Goal: Transaction & Acquisition: Purchase product/service

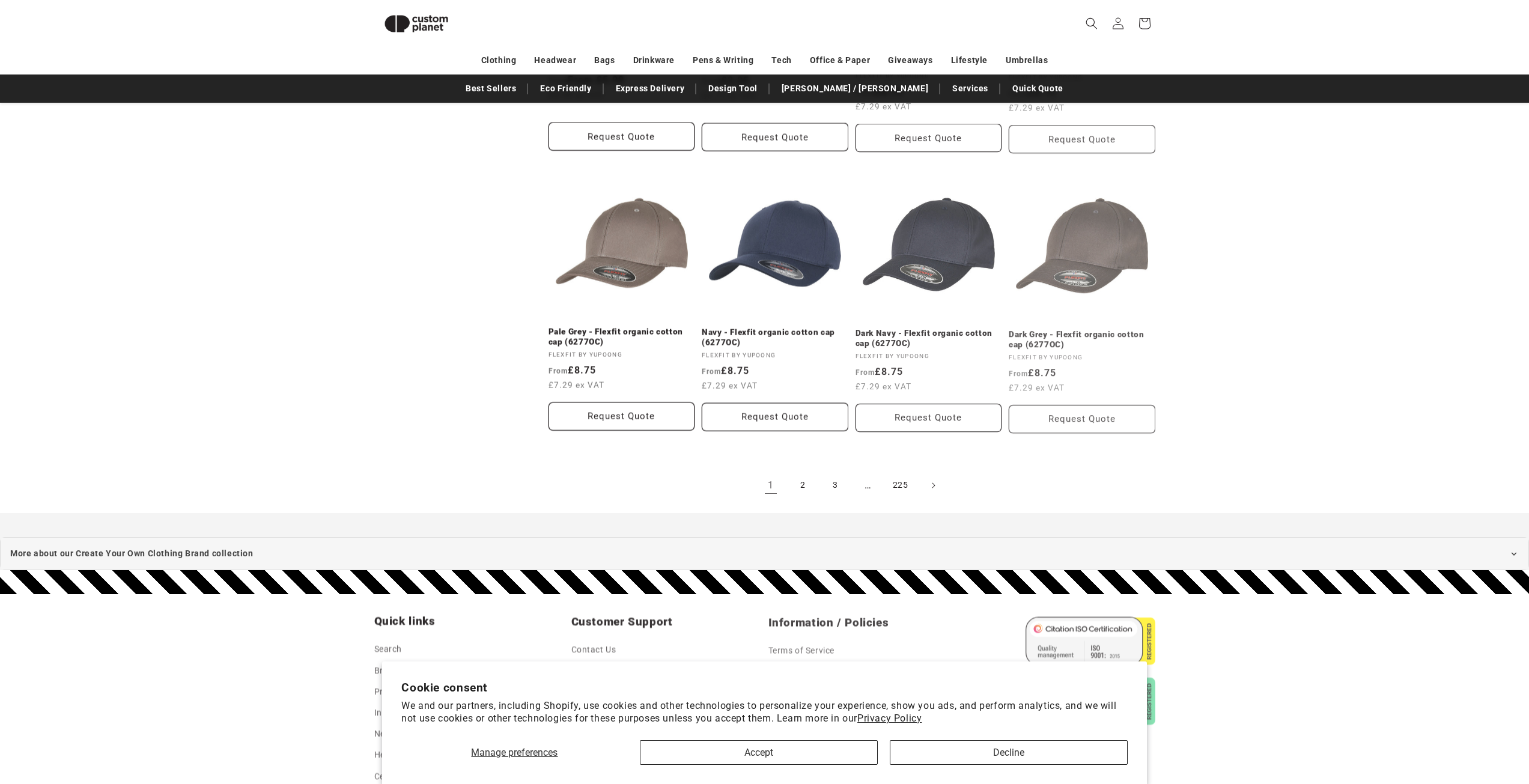
scroll to position [1065, 0]
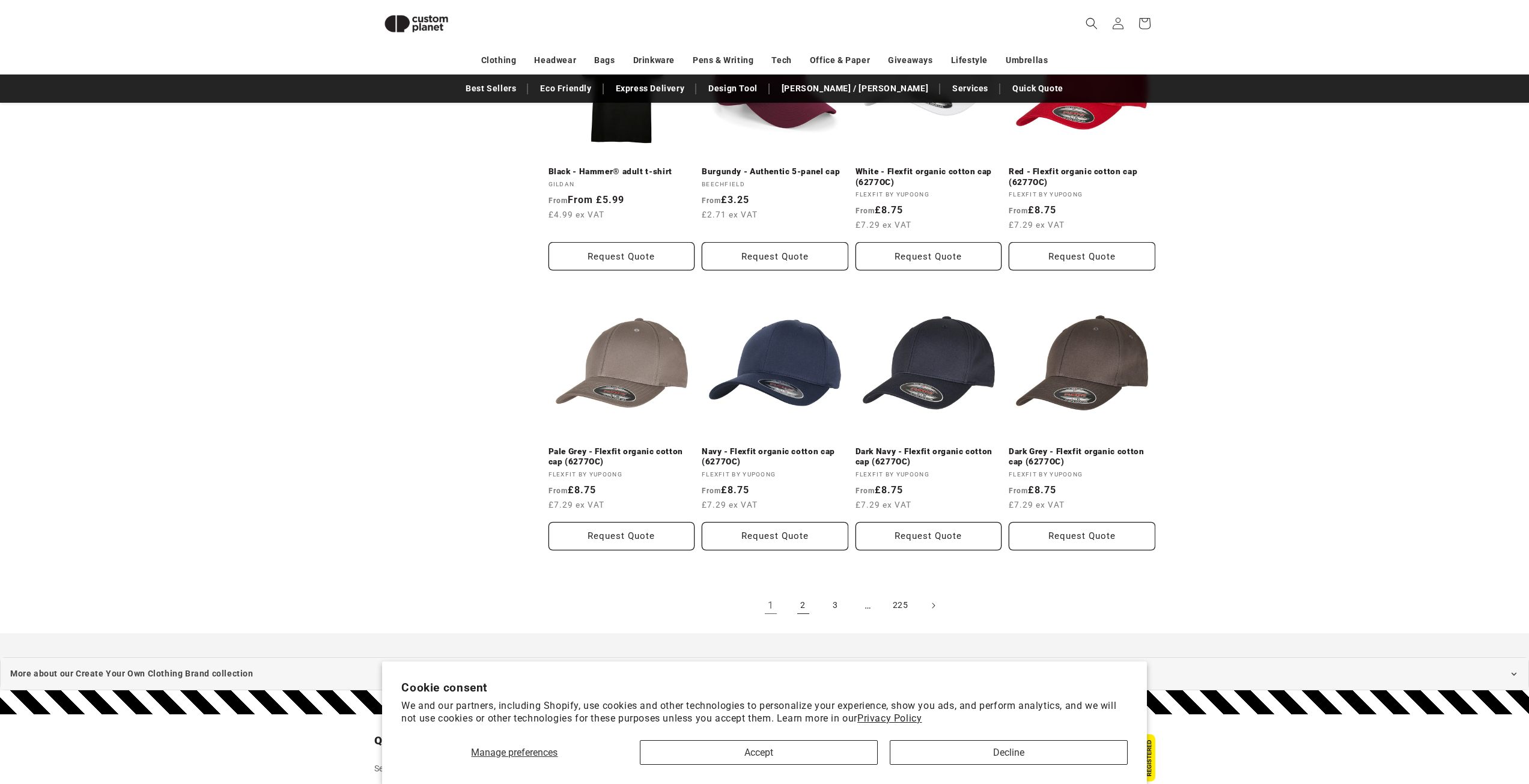
click at [809, 602] on link "2" at bounding box center [803, 606] width 26 height 26
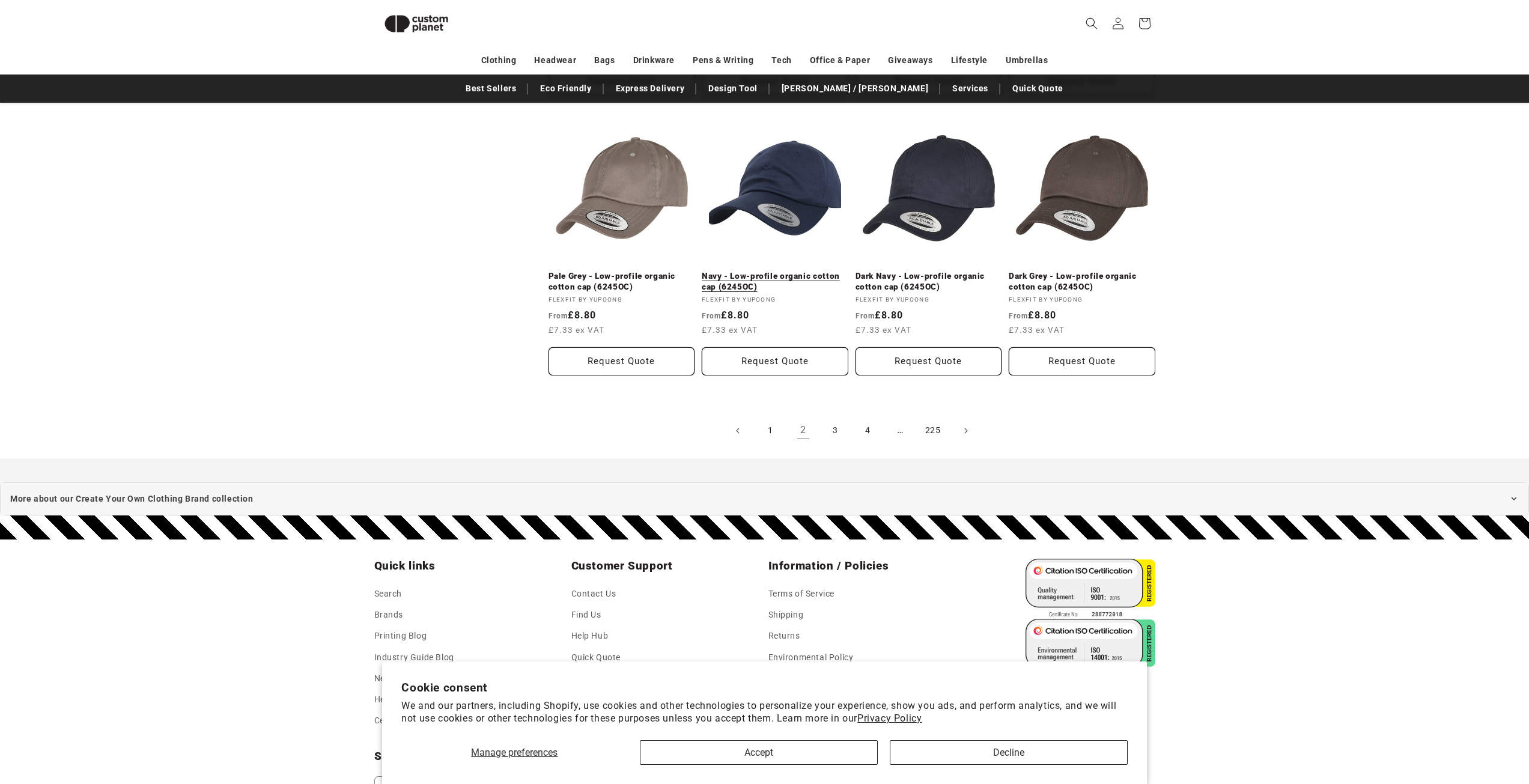
scroll to position [1242, 0]
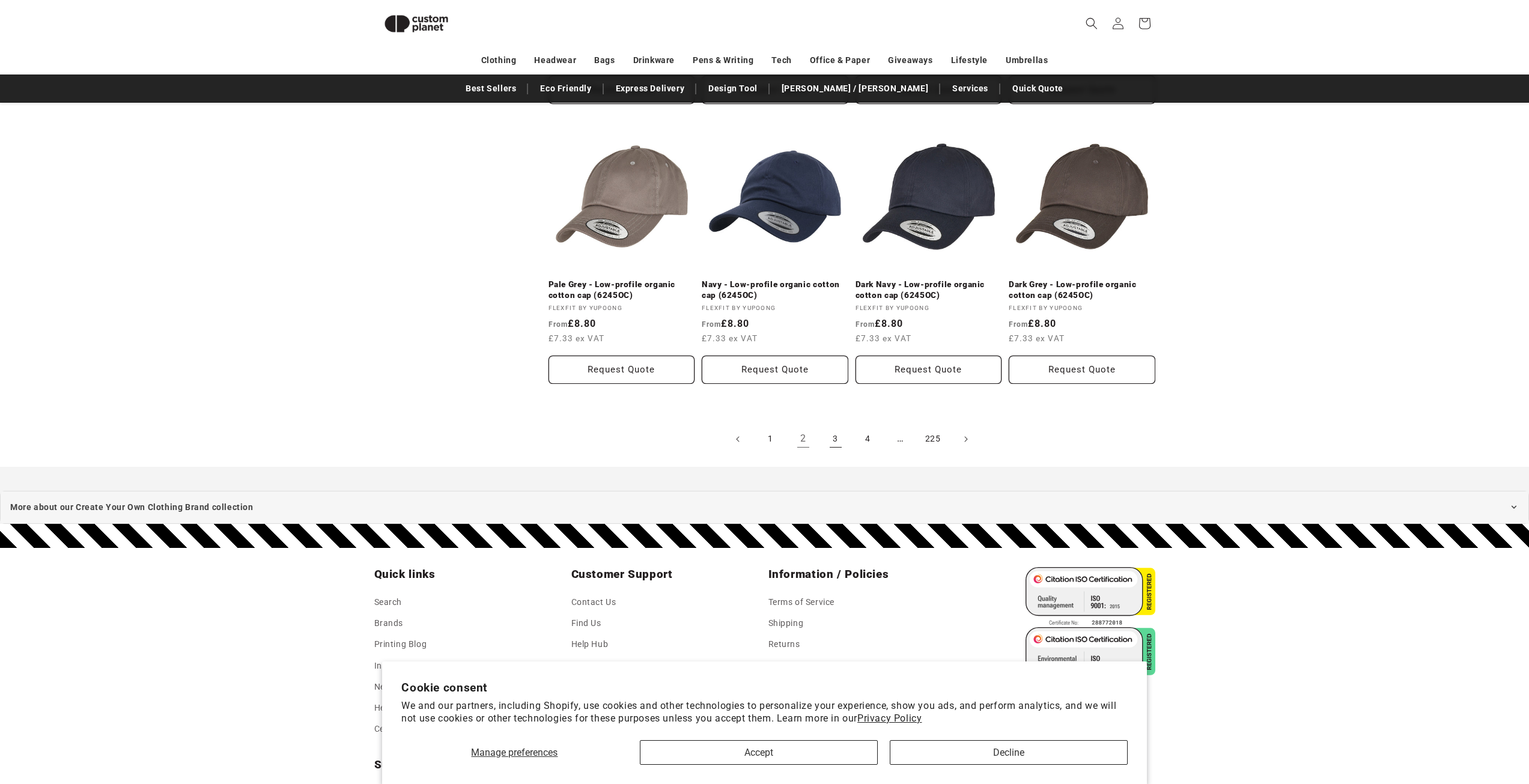
click at [835, 435] on link "3" at bounding box center [836, 439] width 26 height 26
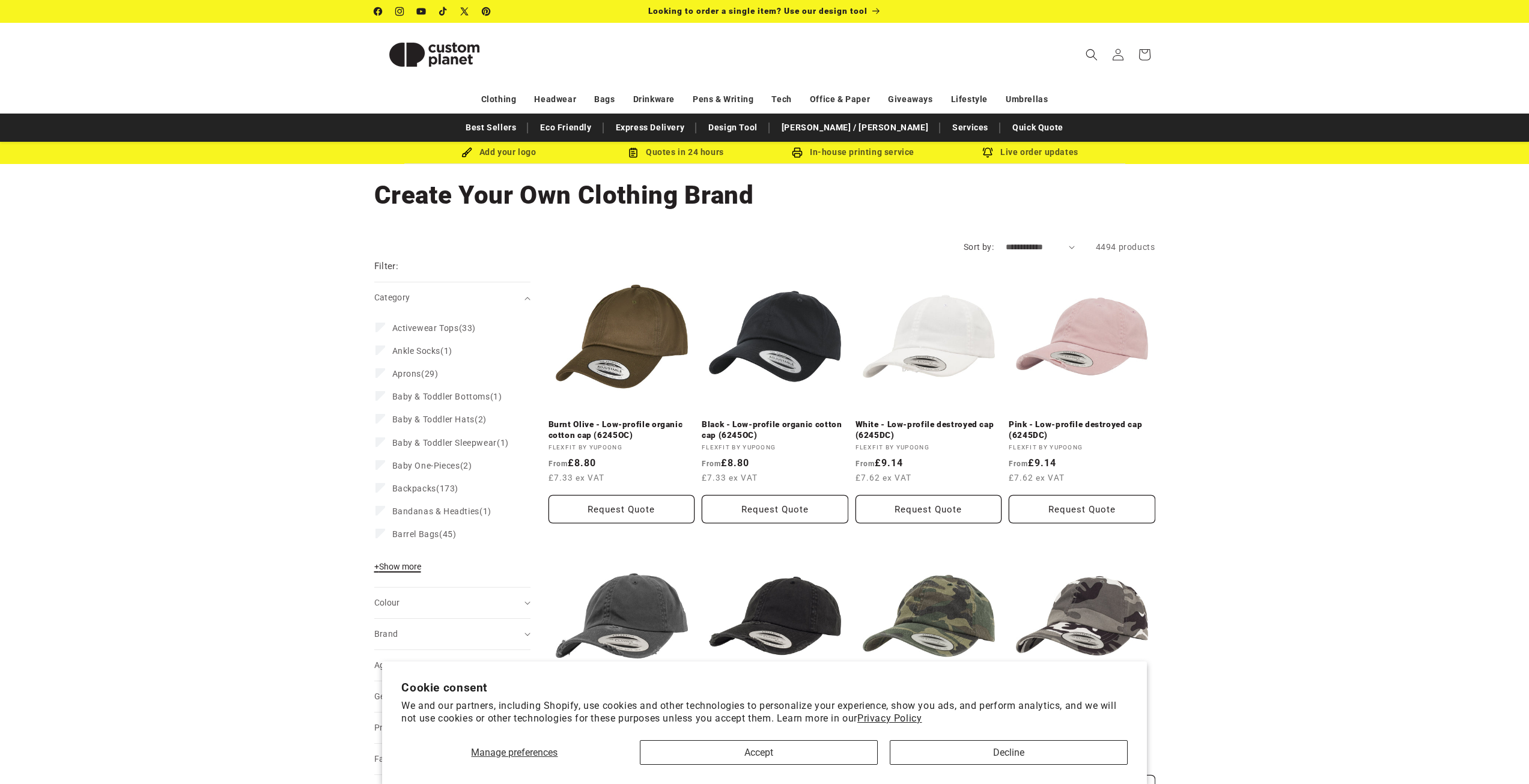
click at [405, 571] on span "+ Show more" at bounding box center [397, 567] width 47 height 10
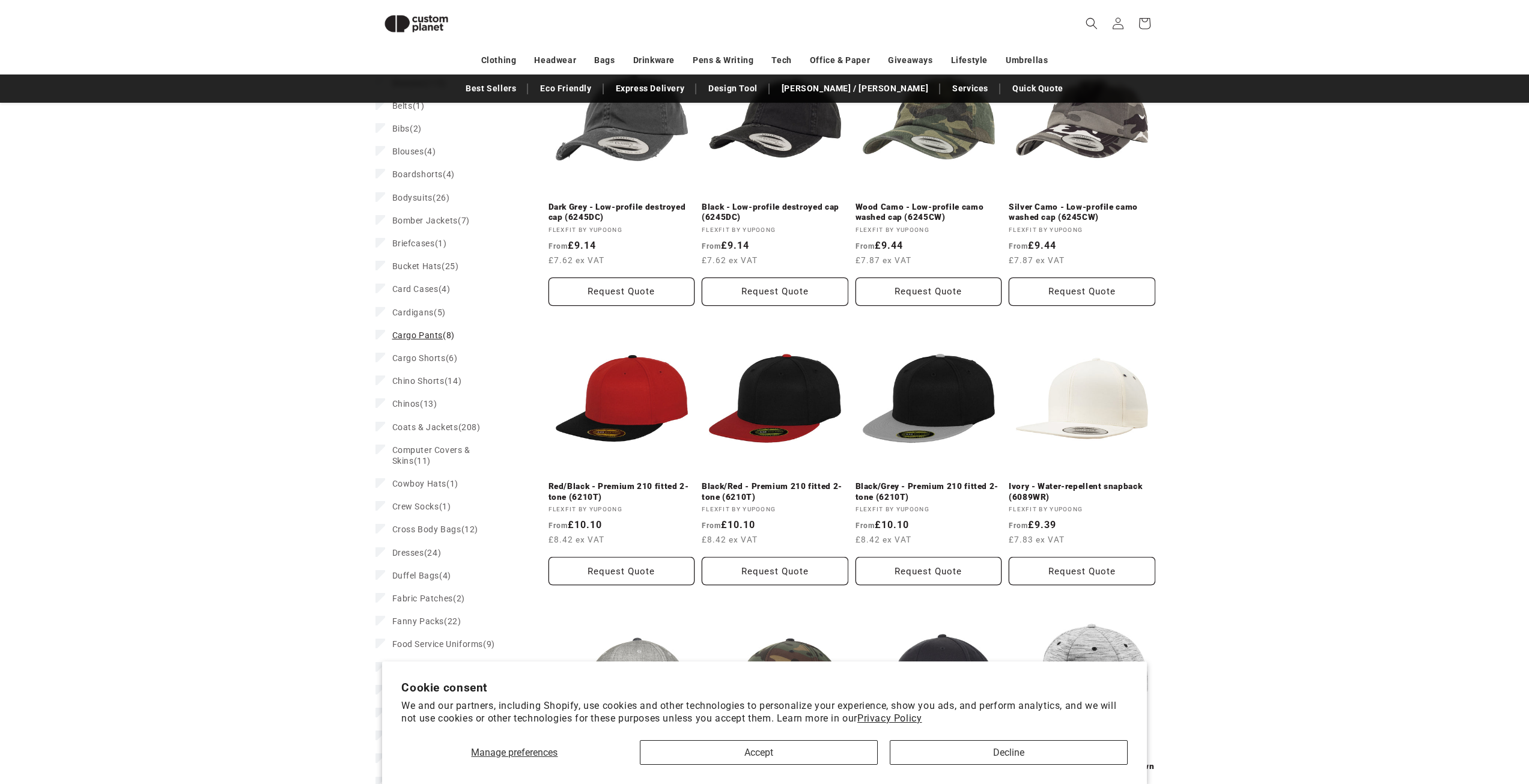
scroll to position [525, 0]
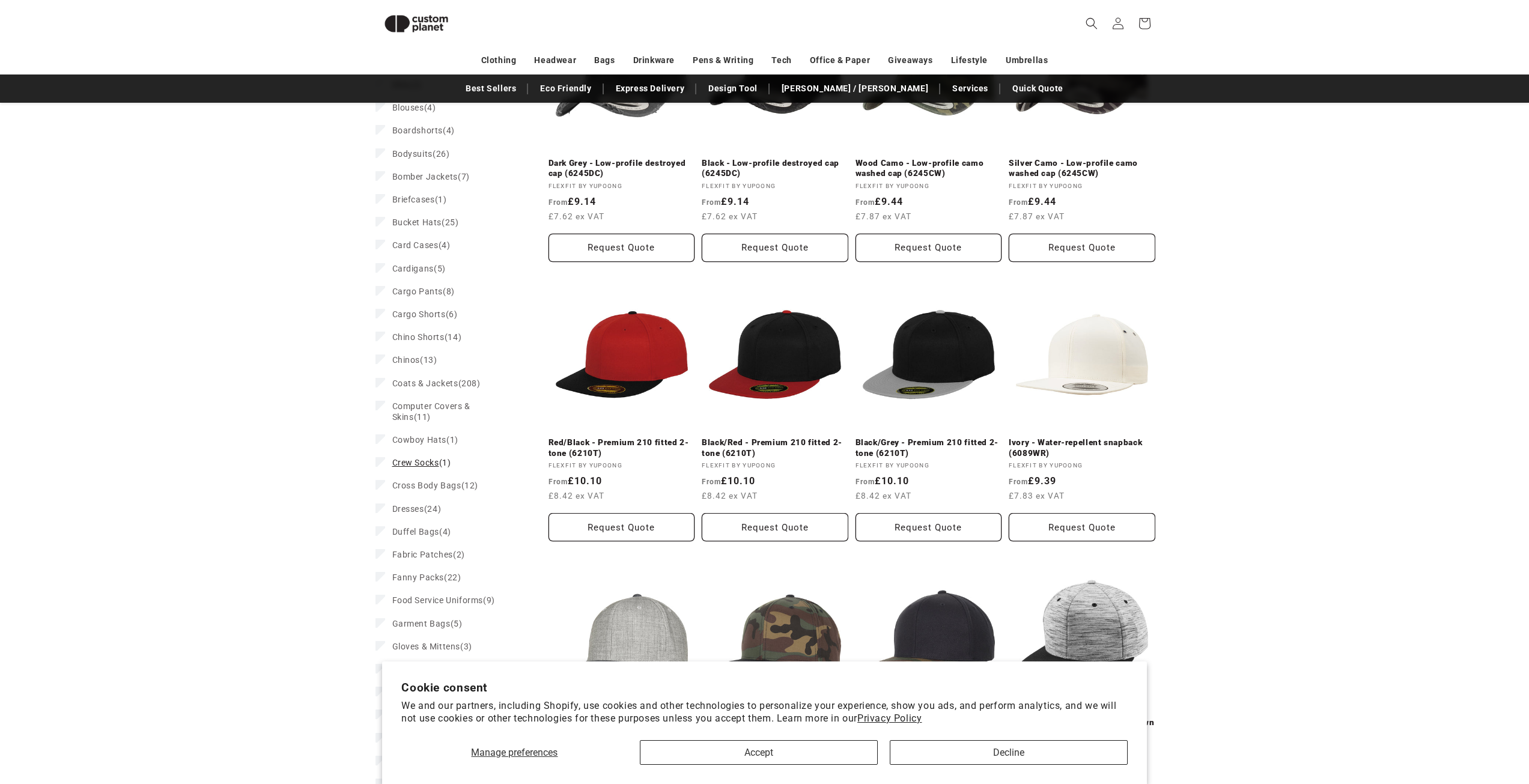
click at [424, 467] on span "Crew Socks" at bounding box center [415, 463] width 47 height 10
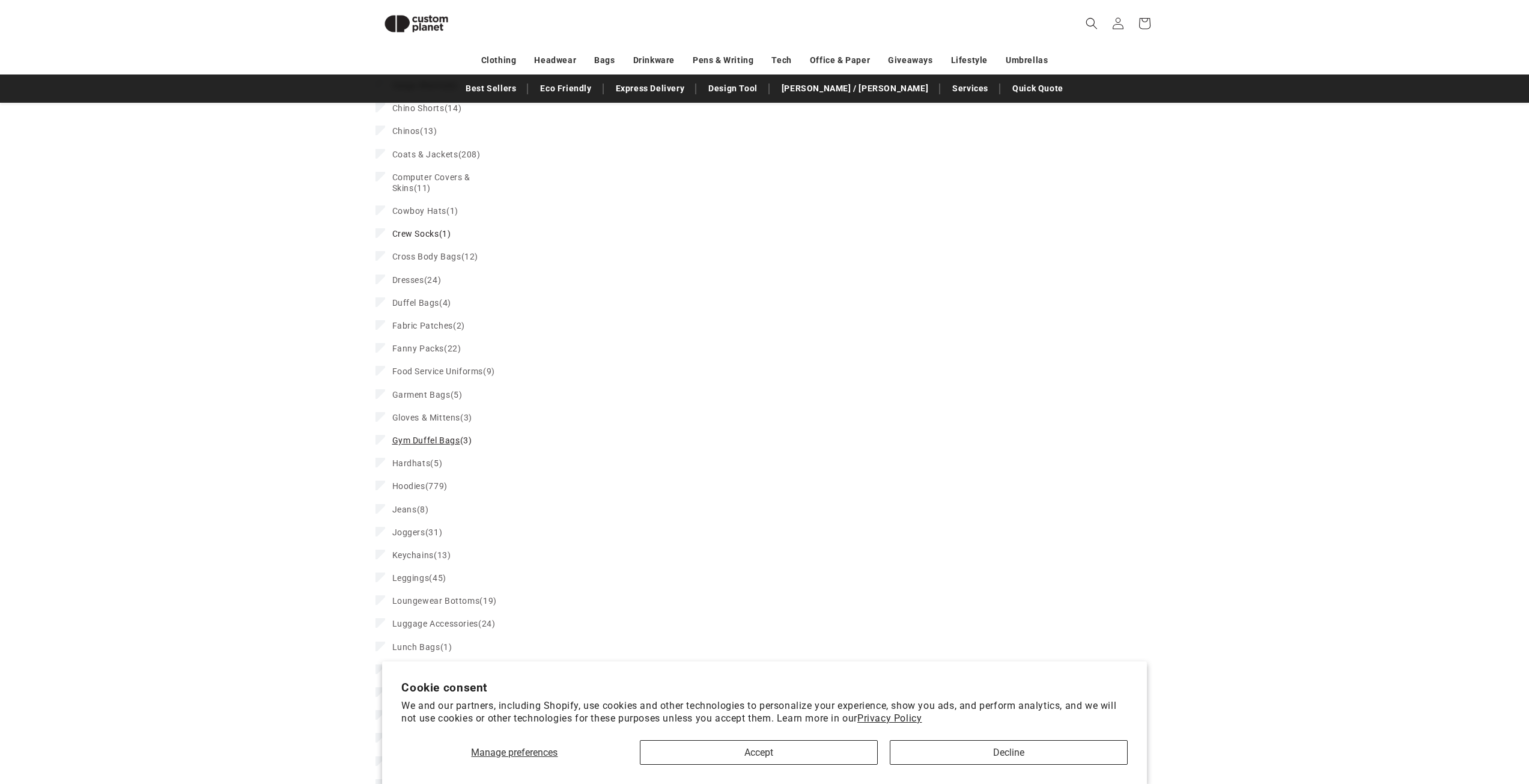
scroll to position [825, 0]
click at [443, 381] on span "Gloves & Mittens" at bounding box center [426, 377] width 69 height 10
click at [403, 522] on span "Crew Socks" at bounding box center [415, 518] width 47 height 10
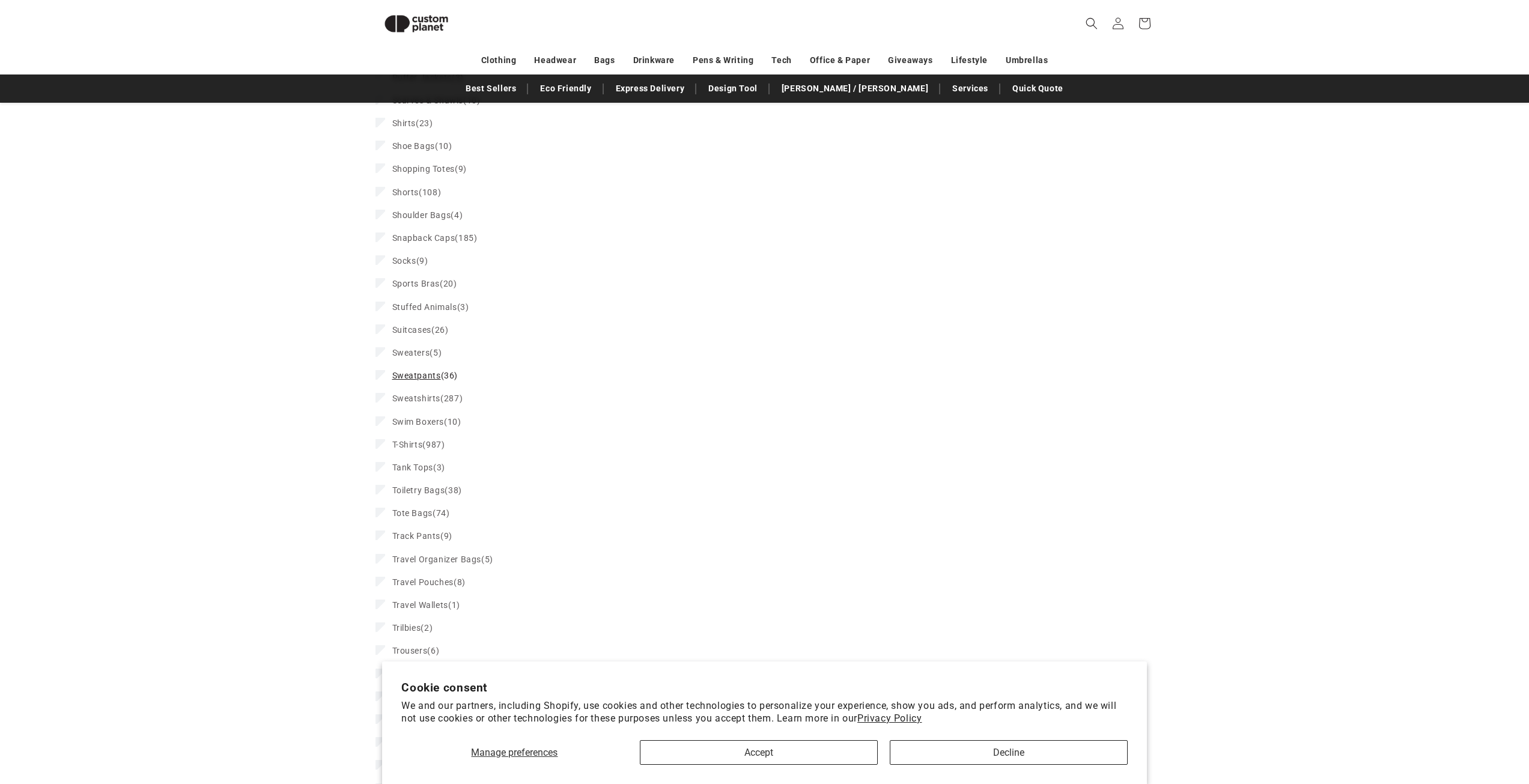
click at [433, 380] on span "Sweatpants" at bounding box center [416, 375] width 49 height 10
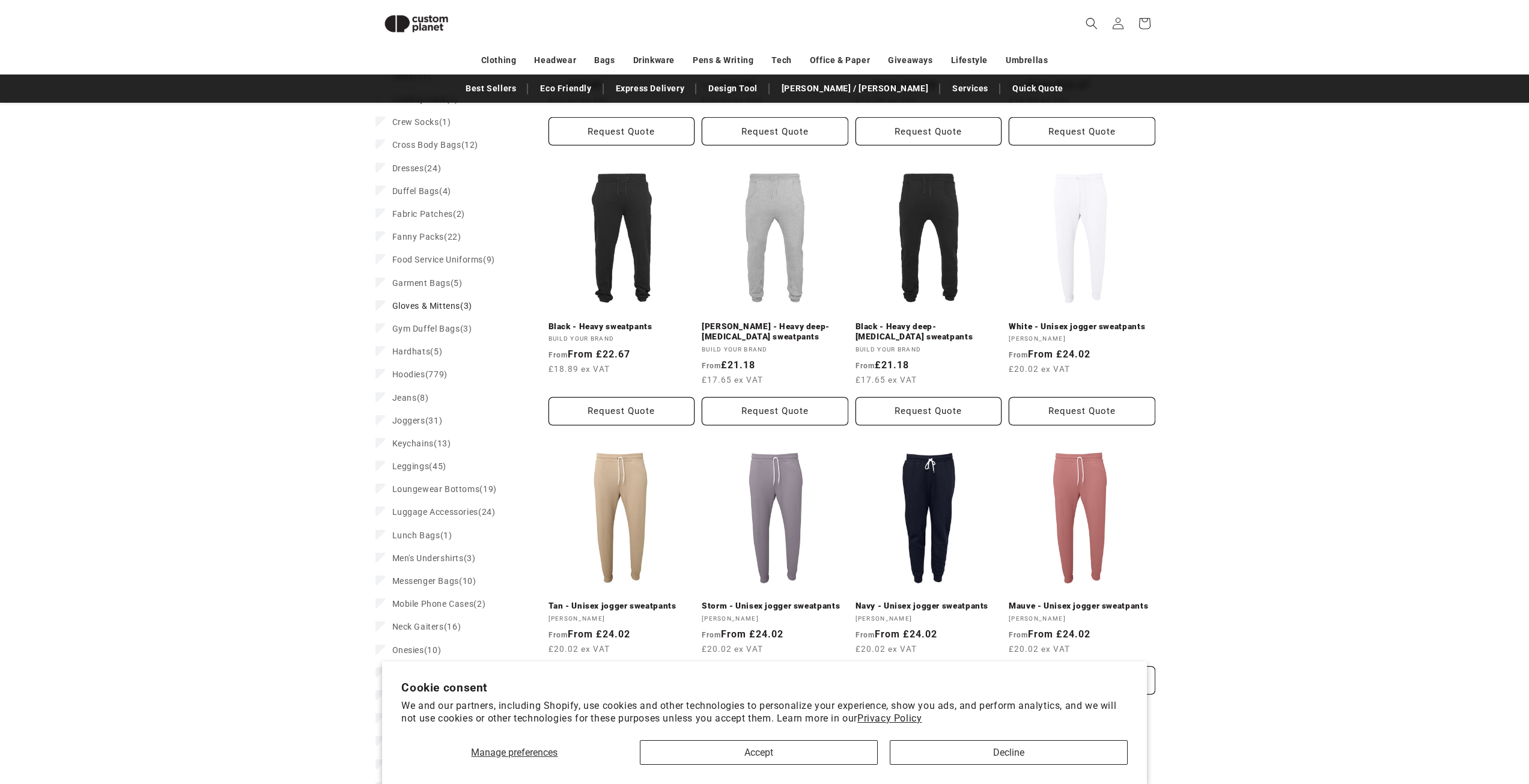
scroll to position [886, 0]
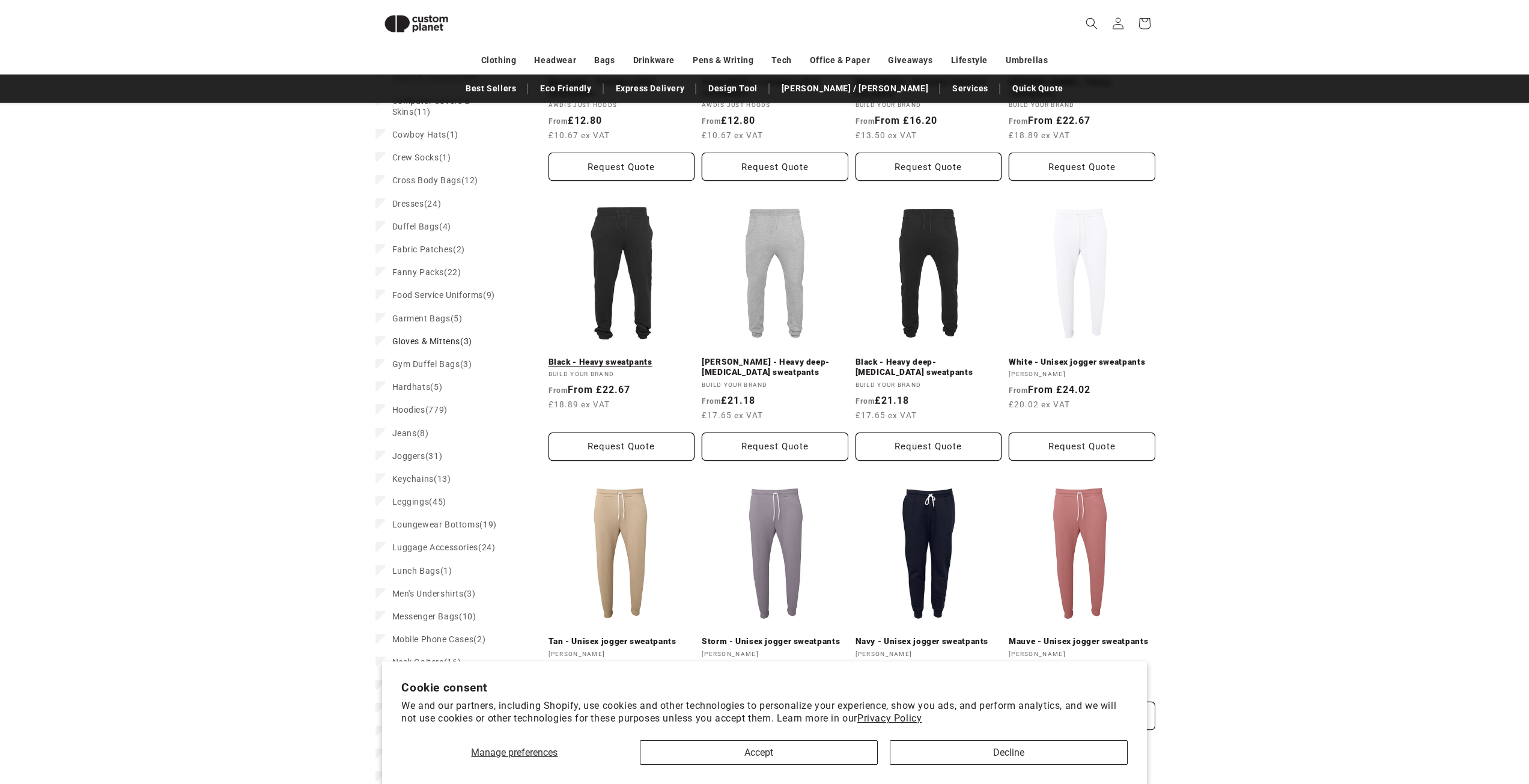
click at [603, 359] on link "Black - Heavy sweatpants" at bounding box center [622, 361] width 147 height 11
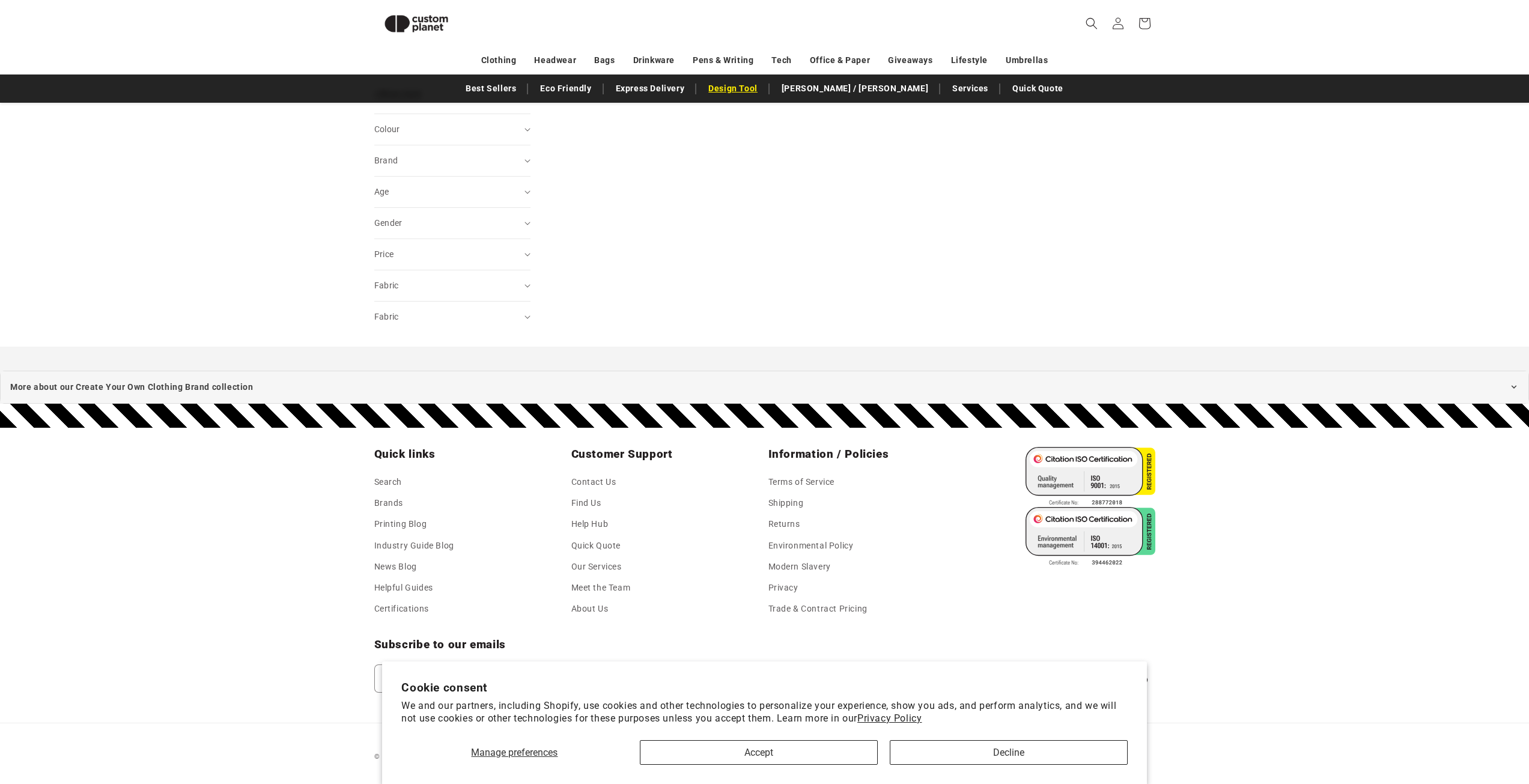
click at [764, 91] on link "Design Tool" at bounding box center [733, 88] width 61 height 21
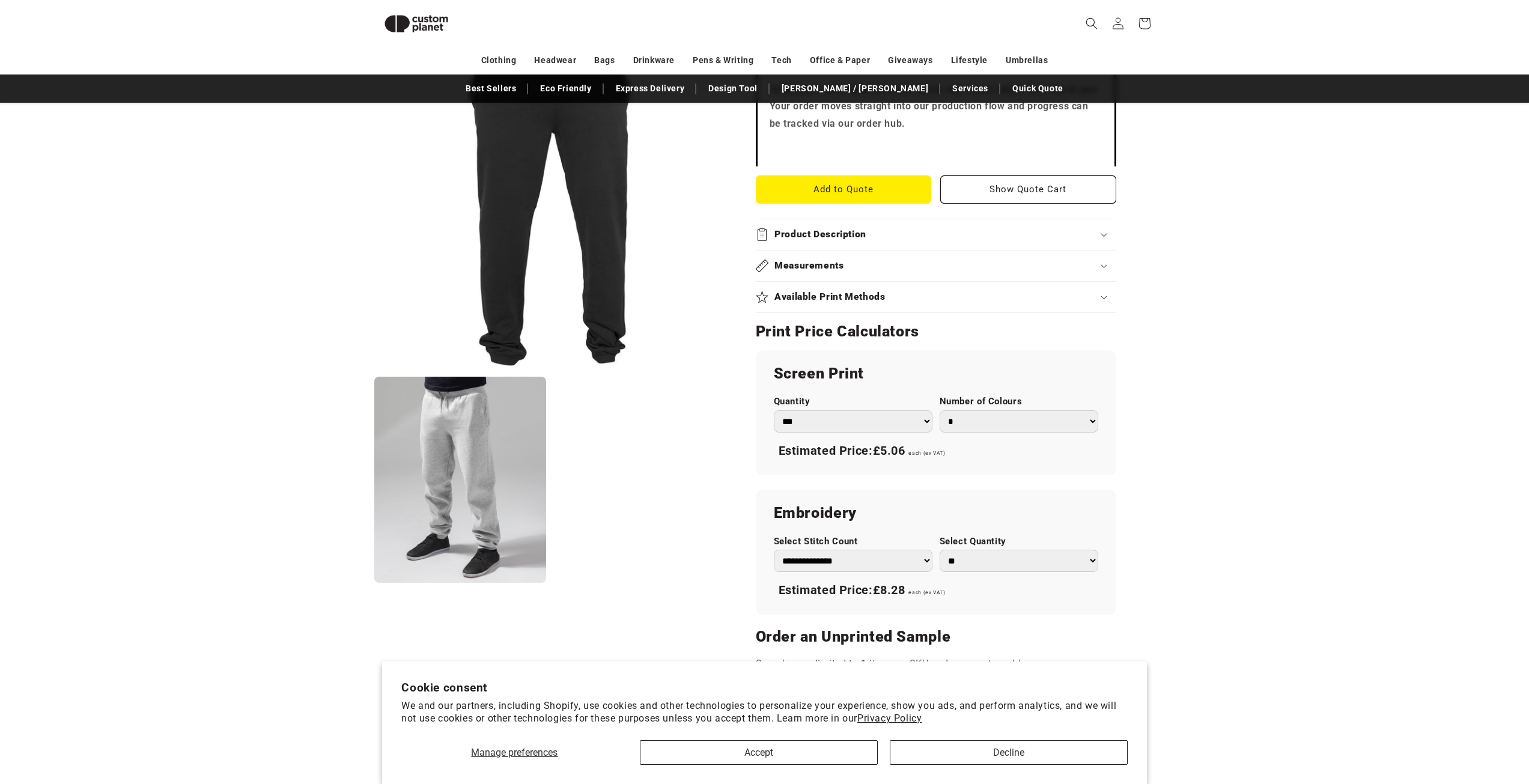
scroll to position [465, 0]
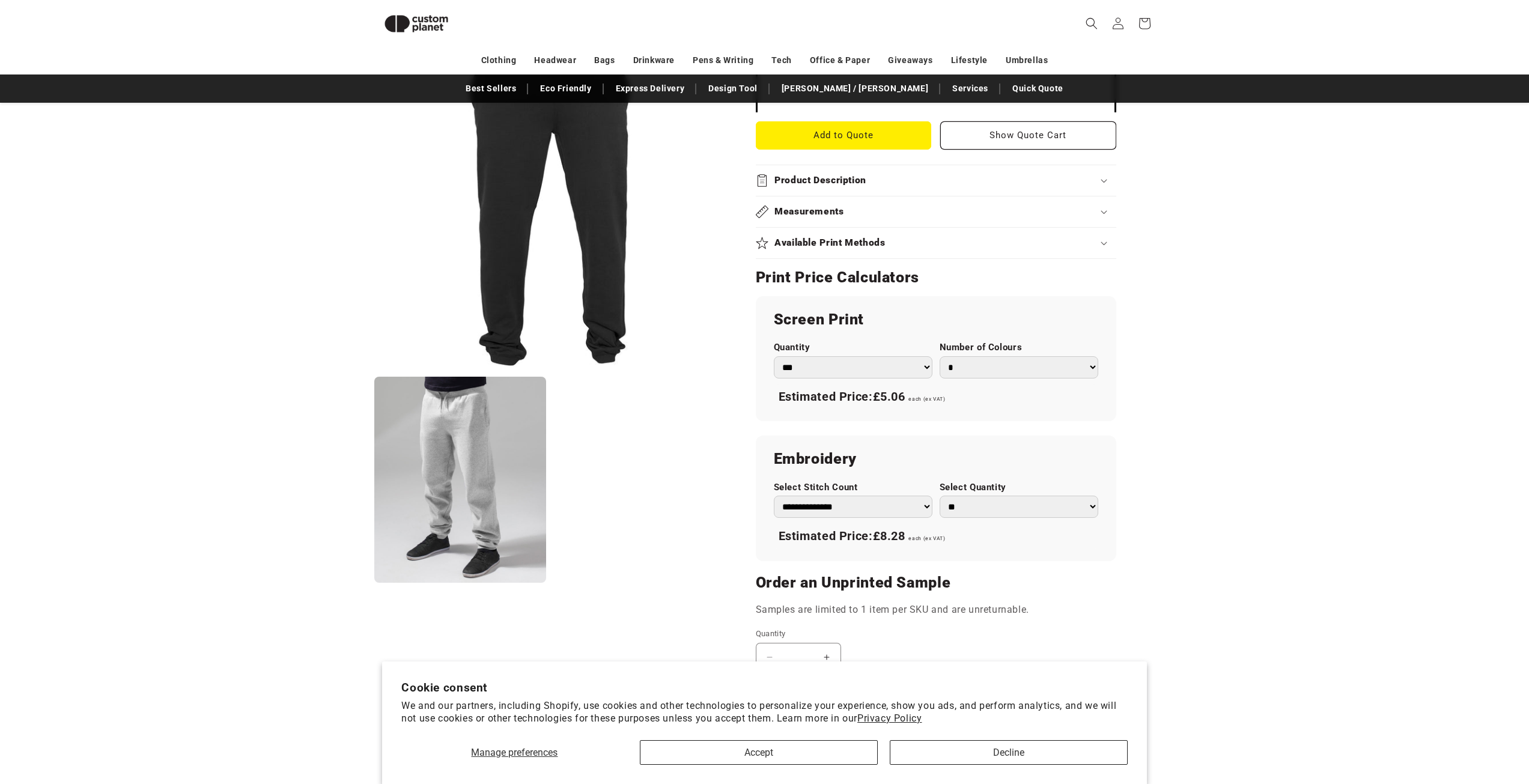
click at [926, 374] on select "*** *** *** **** **** **** ***** *****" at bounding box center [853, 367] width 159 height 22
click at [774, 357] on select "*** *** *** **** **** **** ***** *****" at bounding box center [853, 367] width 159 height 22
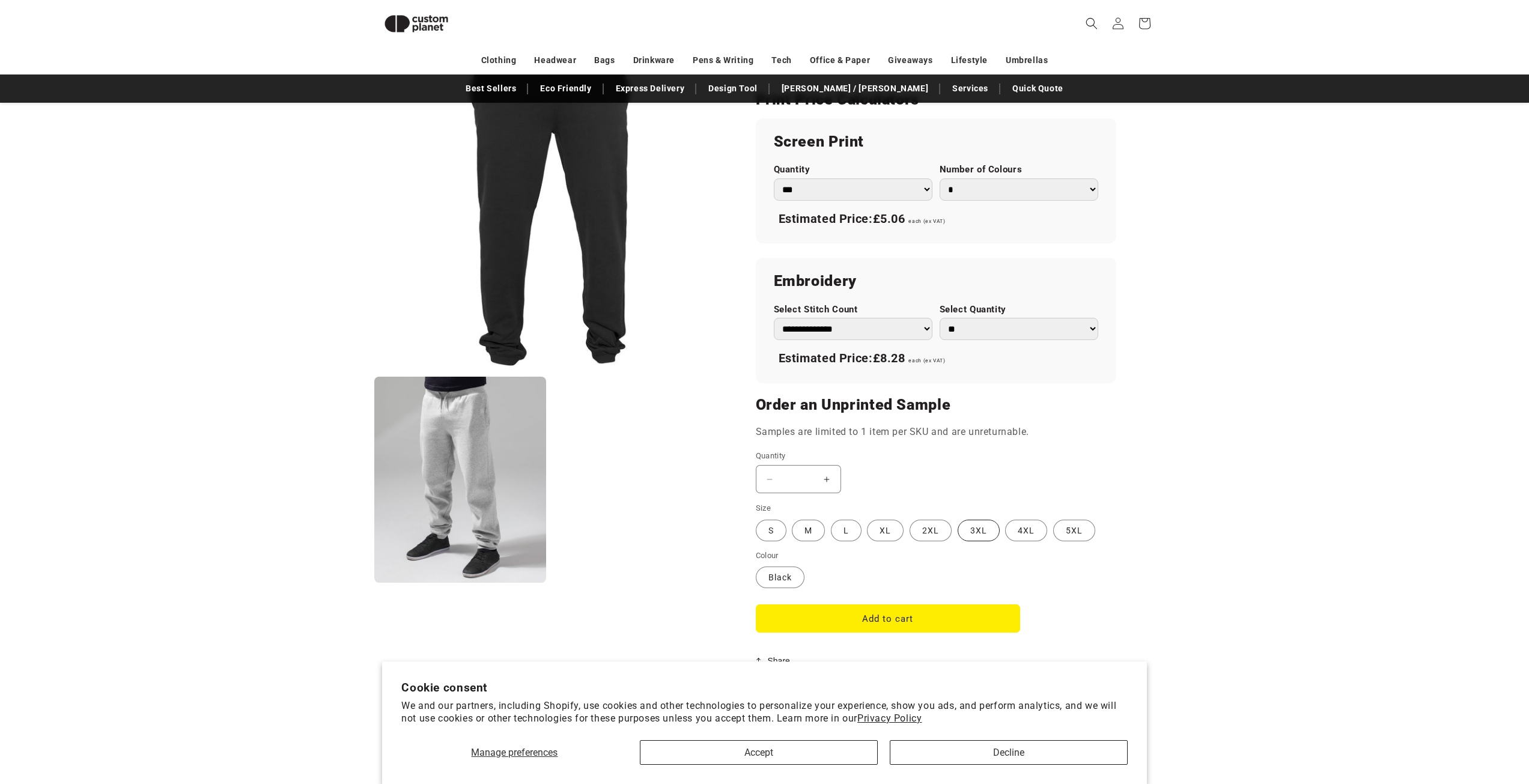
scroll to position [645, 0]
click at [818, 526] on label "M Variant sold out or unavailable" at bounding box center [808, 528] width 33 height 21
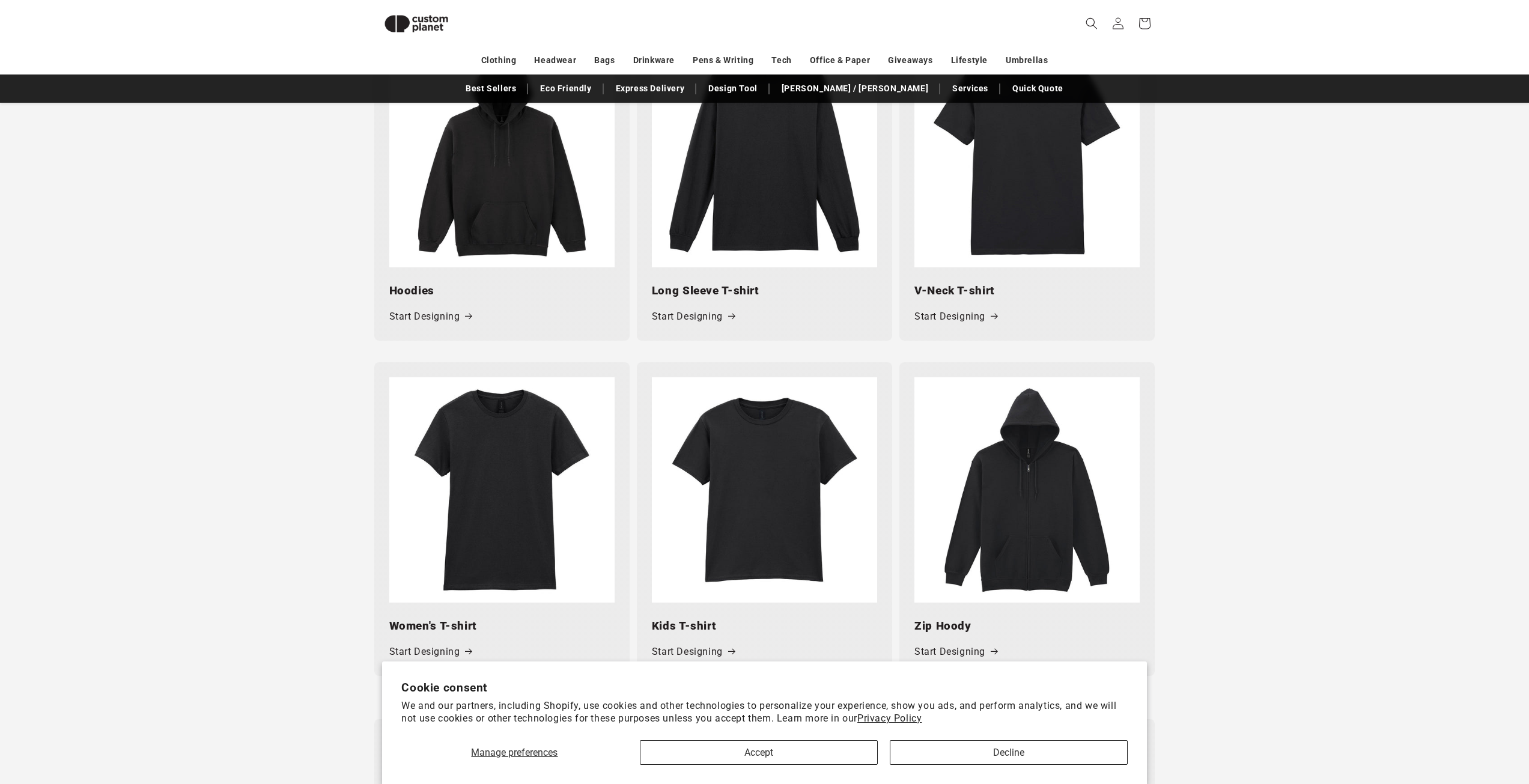
scroll to position [1065, 0]
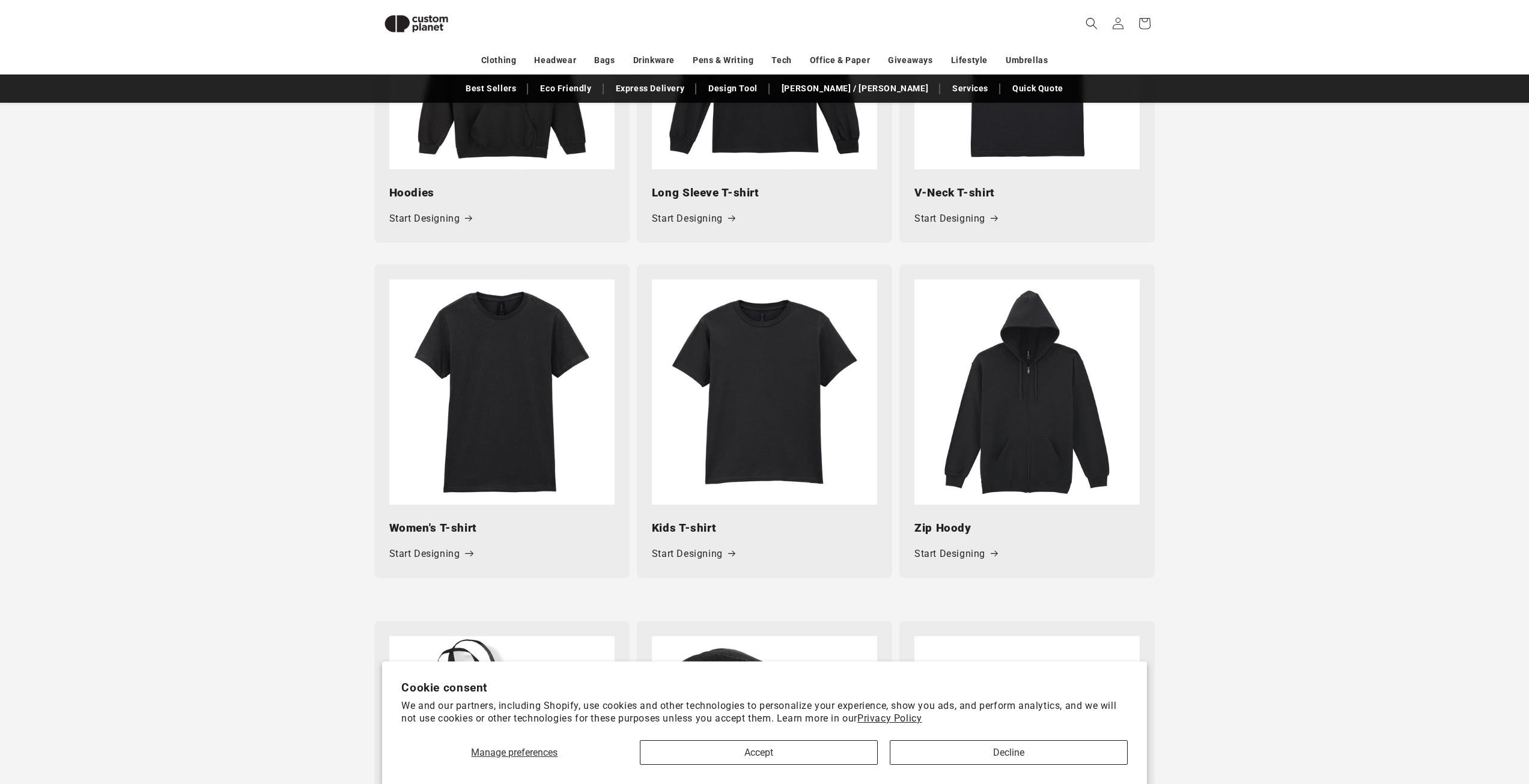
click at [436, 560] on link "Start Designing" at bounding box center [431, 554] width 83 height 17
